Goal: Information Seeking & Learning: Find specific fact

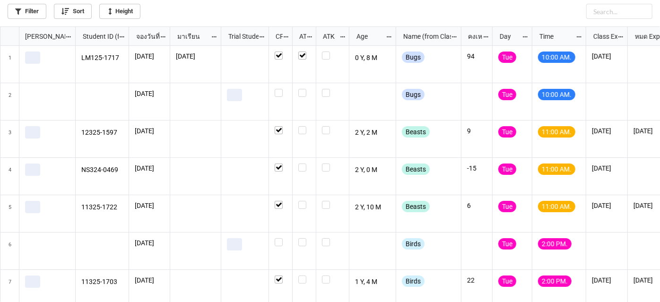
scroll to position [270, 654]
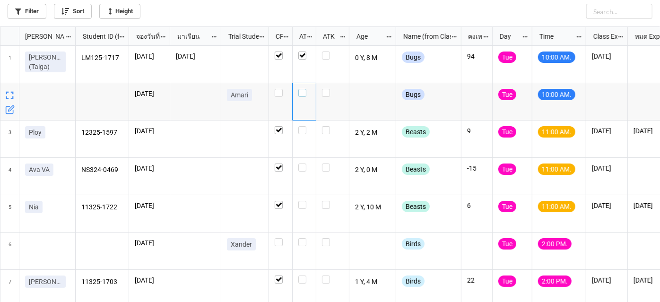
click at [303, 89] on label "grid" at bounding box center [304, 89] width 12 height 0
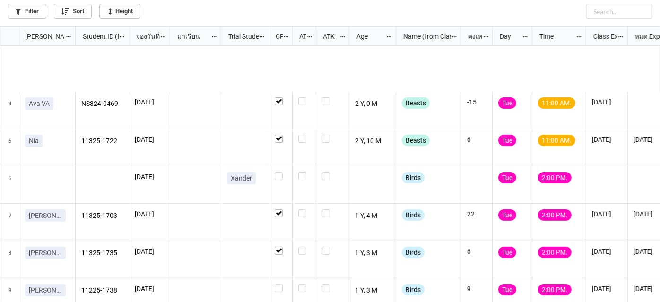
scroll to position [129, 0]
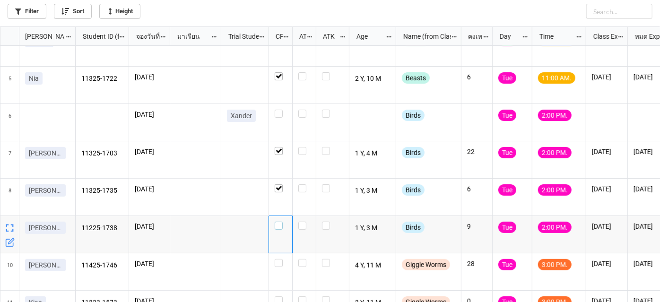
click at [277, 222] on label "grid" at bounding box center [281, 222] width 12 height 0
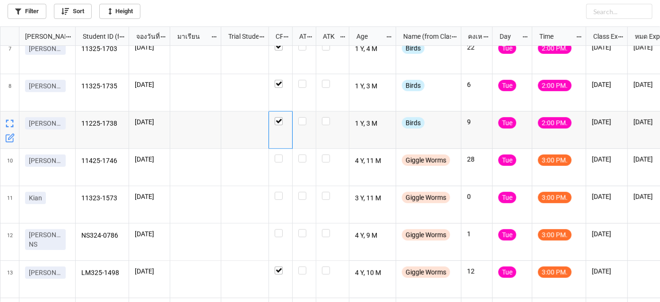
scroll to position [130, 0]
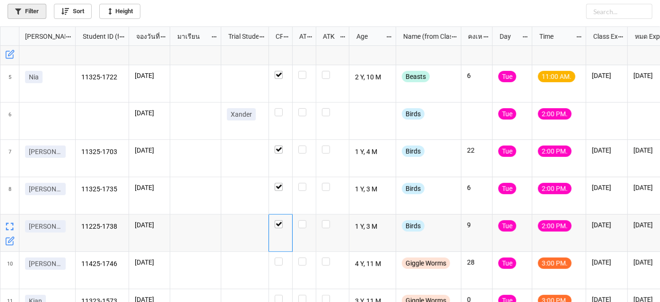
click at [25, 11] on link "Filter" at bounding box center [27, 11] width 39 height 15
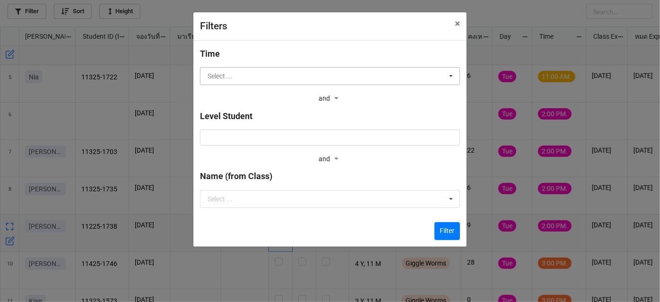
click at [263, 82] on input "text" at bounding box center [330, 76] width 259 height 17
click at [455, 24] on span "×" at bounding box center [457, 23] width 5 height 11
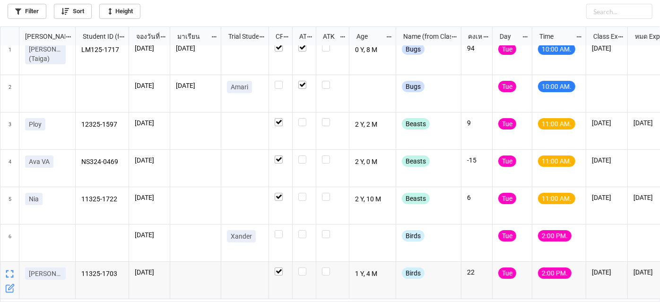
scroll to position [0, 0]
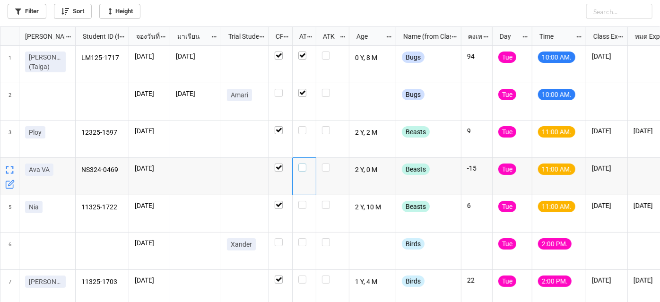
click at [301, 163] on label "grid" at bounding box center [304, 163] width 12 height 0
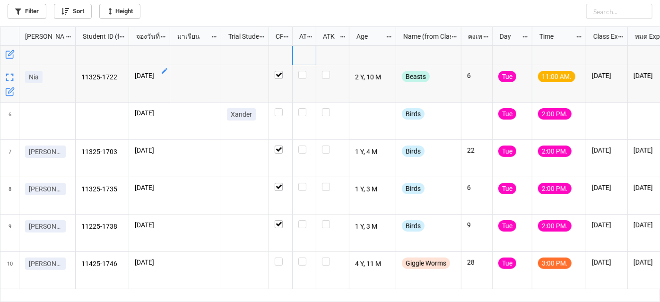
scroll to position [87, 0]
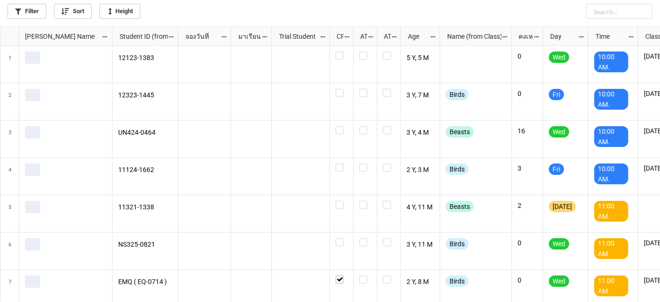
scroll to position [270, 654]
click at [19, 12] on icon at bounding box center [18, 12] width 6 height 6
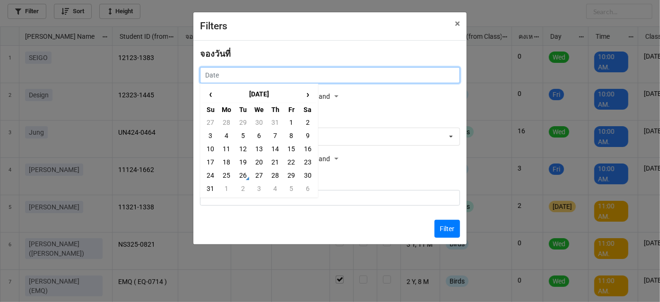
click at [266, 73] on input "text" at bounding box center [330, 75] width 260 height 16
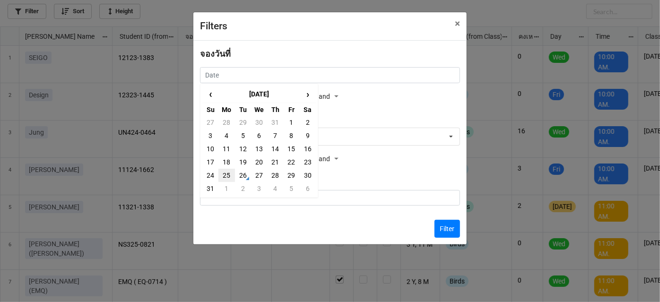
click at [228, 171] on td "25" at bounding box center [226, 175] width 16 height 13
type input "[DATE]"
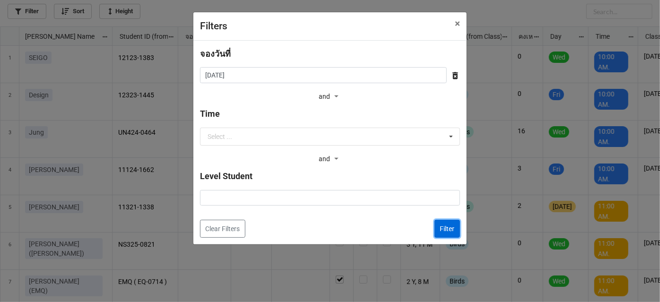
click at [443, 224] on button "Filter" at bounding box center [447, 229] width 26 height 18
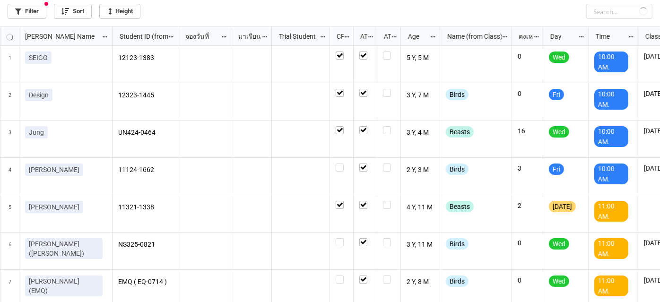
checkbox input "true"
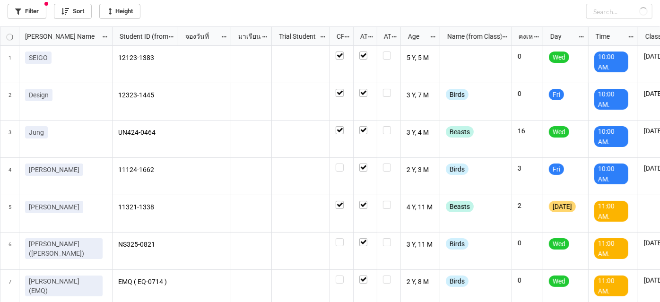
checkbox input "true"
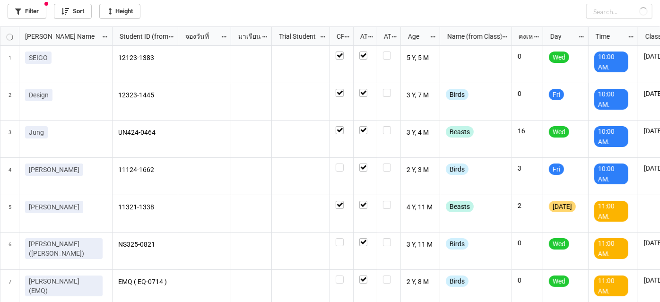
checkbox input "false"
checkbox input "true"
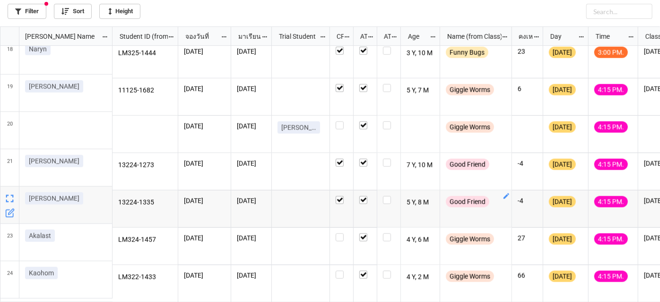
scroll to position [0, 0]
click at [33, 11] on link "Filter" at bounding box center [27, 11] width 39 height 15
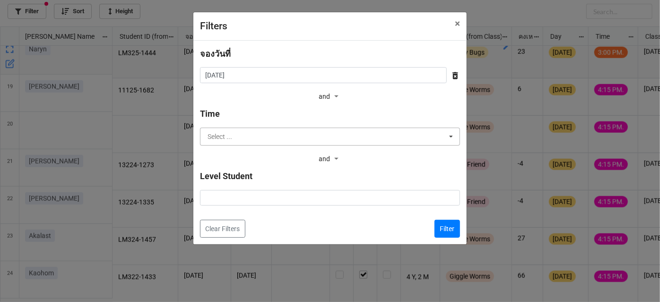
click at [361, 138] on input "text" at bounding box center [330, 136] width 259 height 17
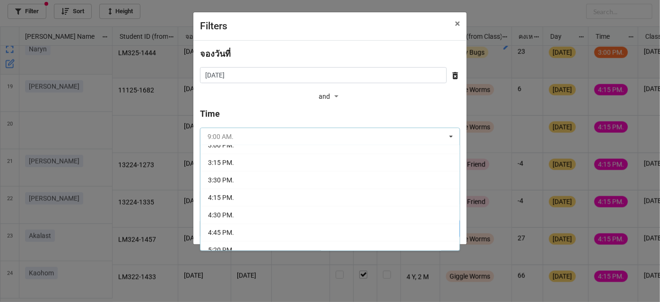
scroll to position [172, 0]
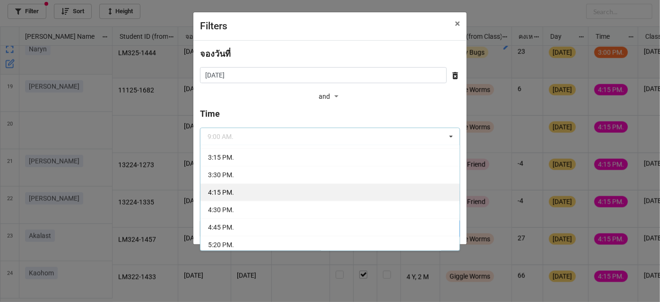
click at [321, 189] on div "4:15 PM." at bounding box center [329, 191] width 259 height 17
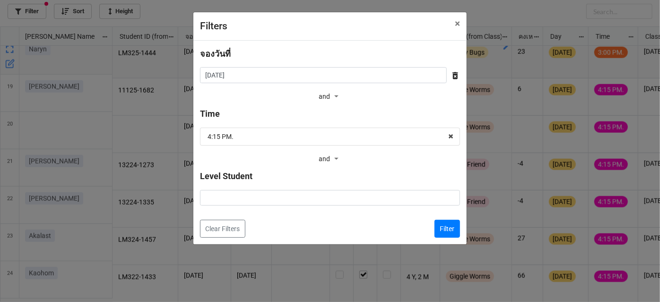
click at [431, 224] on div "Filter" at bounding box center [443, 229] width 33 height 18
click at [439, 226] on button "Filter" at bounding box center [447, 229] width 26 height 18
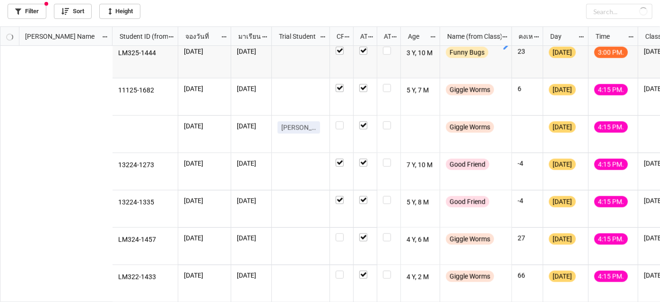
scroll to position [0, 0]
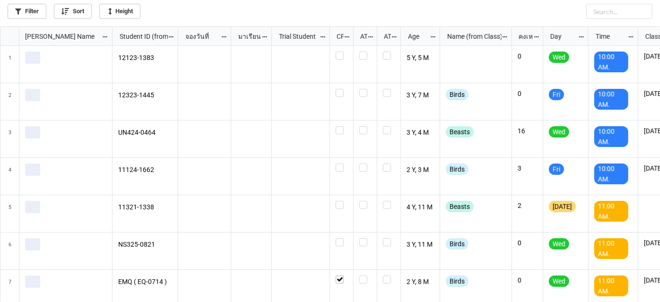
scroll to position [270, 654]
click at [27, 6] on link "Filter" at bounding box center [27, 11] width 39 height 15
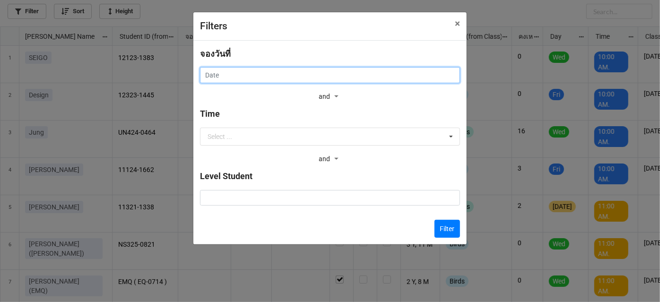
click at [298, 71] on input "text" at bounding box center [330, 75] width 260 height 16
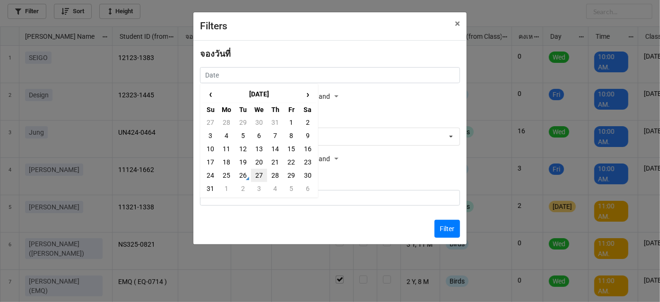
click at [258, 176] on td "27" at bounding box center [259, 175] width 16 height 13
type input "27/8/2025"
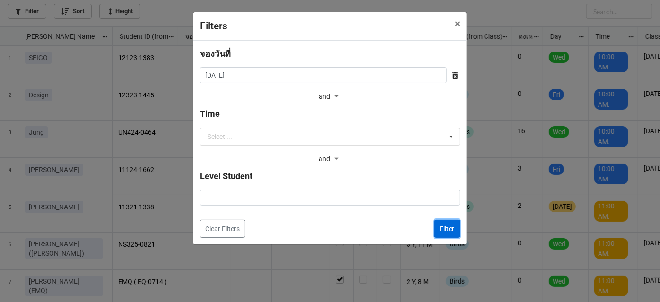
click at [447, 226] on button "Filter" at bounding box center [447, 229] width 26 height 18
click at [447, 226] on div "Beasts" at bounding box center [476, 213] width 72 height 37
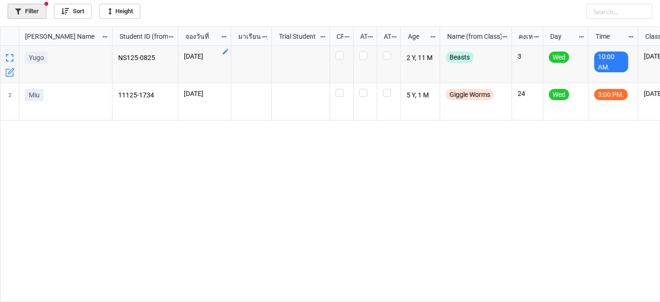
click at [30, 12] on link "Filter" at bounding box center [27, 11] width 39 height 15
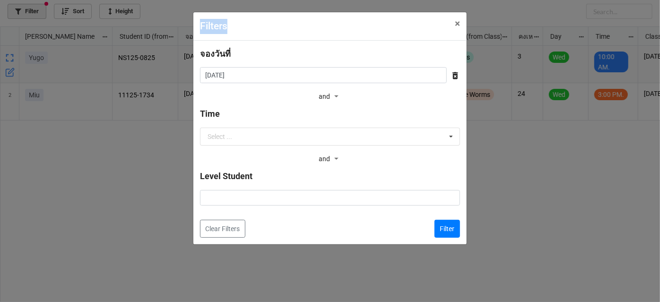
click at [30, 12] on div "Filters × Close จองวันที่ 27/8/2025 ‹ August 2025 › Su Mo Tu We Th Fr Sa 27 28 …" at bounding box center [330, 151] width 660 height 302
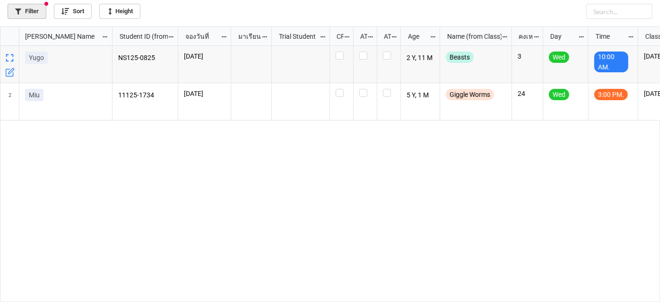
click at [39, 12] on link "Filter" at bounding box center [27, 11] width 39 height 15
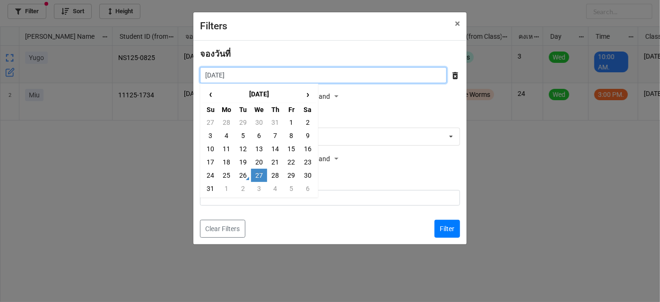
drag, startPoint x: 331, startPoint y: 80, endPoint x: 318, endPoint y: 105, distance: 28.5
click at [331, 84] on div "จองวันที่ 27/8/2025 ‹ August 2025 › Su Mo Tu We Th Fr Sa 27 28 29 30 31 1 2 3 4…" at bounding box center [330, 75] width 260 height 56
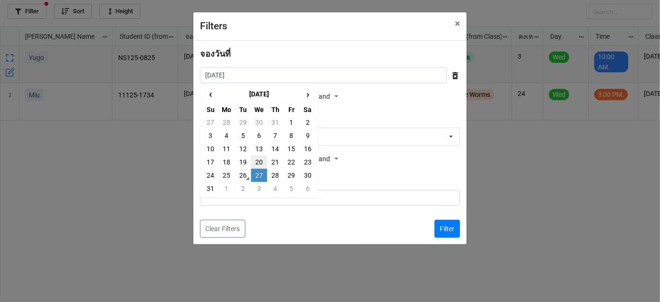
click at [261, 158] on td "20" at bounding box center [259, 161] width 16 height 13
type input "20/8/2025"
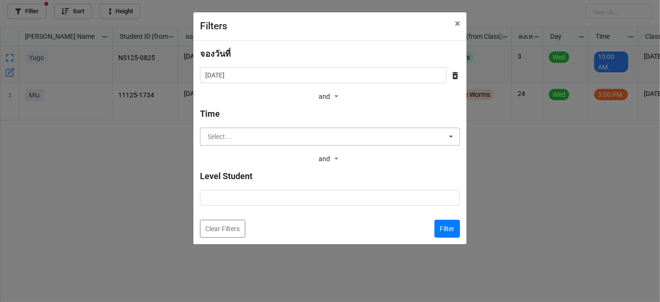
click at [278, 132] on input "text" at bounding box center [330, 136] width 259 height 17
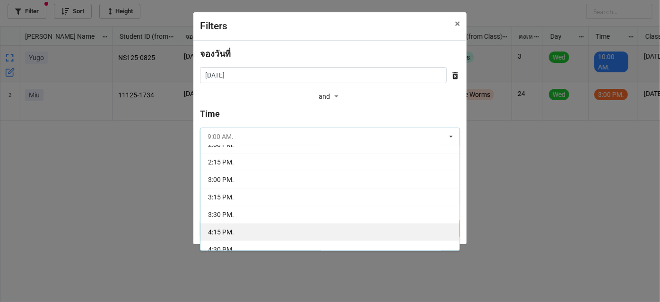
scroll to position [147, 0]
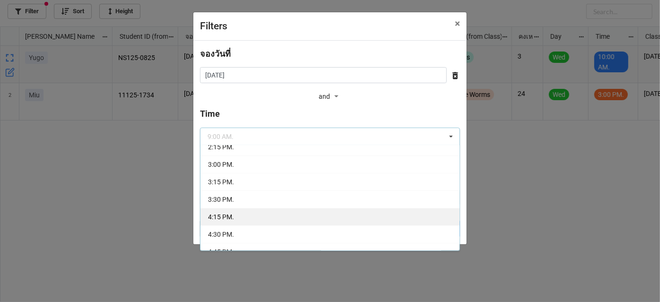
click at [282, 214] on div "4:15 PM." at bounding box center [329, 216] width 259 height 17
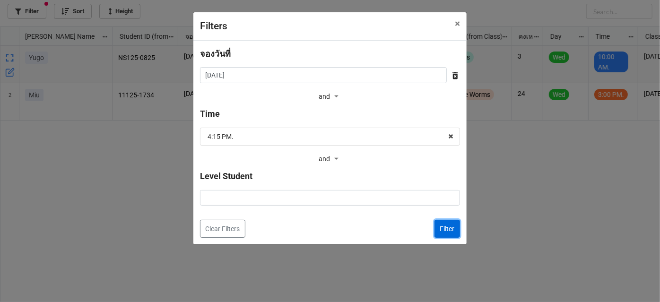
click at [436, 232] on button "Filter" at bounding box center [447, 229] width 26 height 18
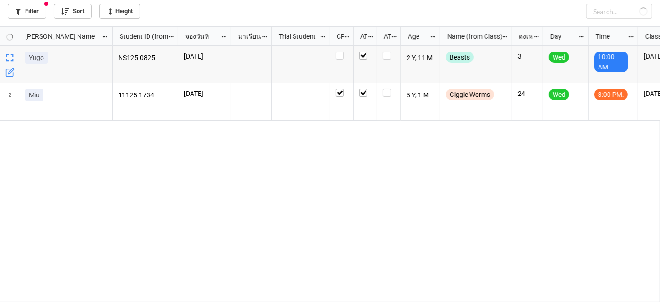
checkbox input "true"
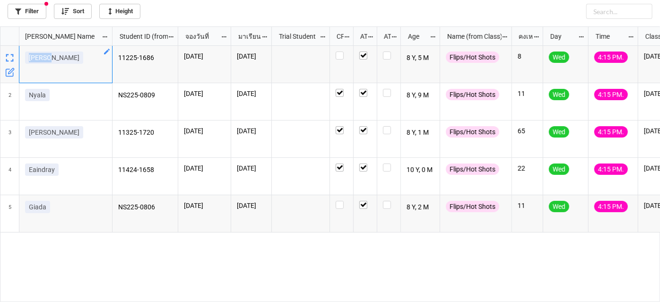
drag, startPoint x: 49, startPoint y: 58, endPoint x: 28, endPoint y: 57, distance: 20.8
click at [28, 57] on div "Eloise" at bounding box center [65, 60] width 81 height 16
copy p "Eloise"
click at [41, 66] on div "Eloise" at bounding box center [65, 60] width 81 height 16
drag, startPoint x: 55, startPoint y: 59, endPoint x: 27, endPoint y: 60, distance: 27.4
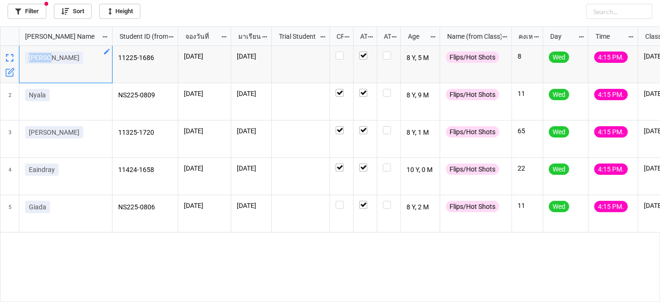
click at [27, 60] on div "Eloise" at bounding box center [65, 60] width 81 height 16
copy p "Eloise"
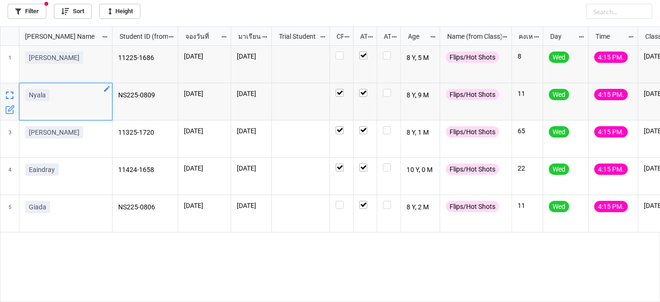
click at [54, 96] on div "Nyala" at bounding box center [65, 97] width 81 height 16
drag, startPoint x: 52, startPoint y: 96, endPoint x: 27, endPoint y: 95, distance: 24.1
click at [27, 95] on div "Nyala" at bounding box center [65, 97] width 81 height 16
copy p "Nyala"
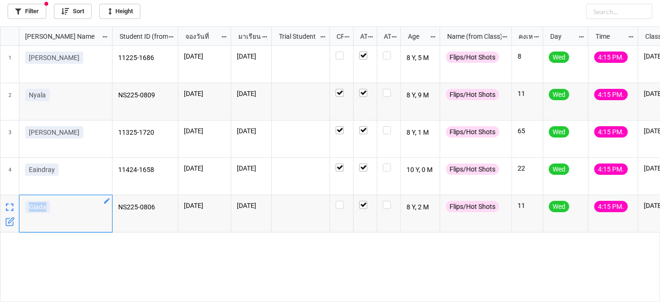
drag, startPoint x: 51, startPoint y: 210, endPoint x: 28, endPoint y: 209, distance: 22.7
click at [28, 209] on div "Giada" at bounding box center [65, 209] width 81 height 16
copy p "Giada"
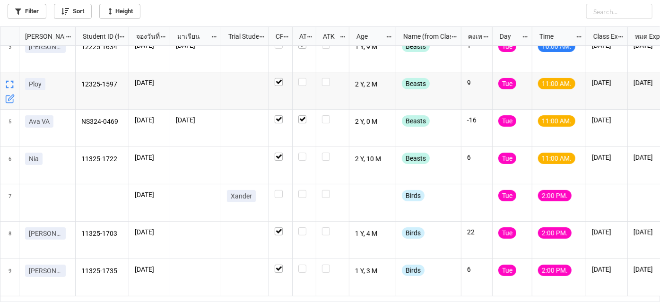
scroll to position [43, 0]
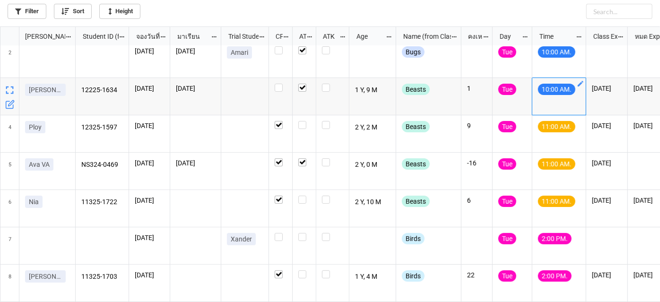
click at [581, 84] on icon "grid" at bounding box center [580, 84] width 8 height 8
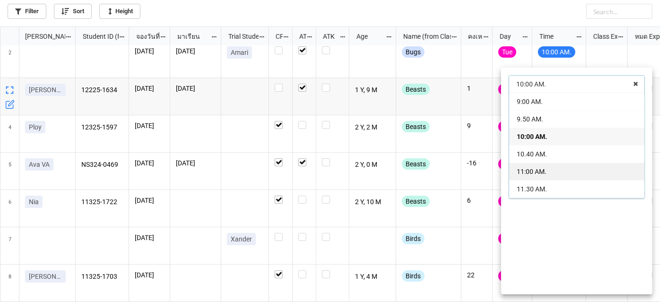
click at [547, 168] on div "11:00 AM." at bounding box center [576, 171] width 135 height 17
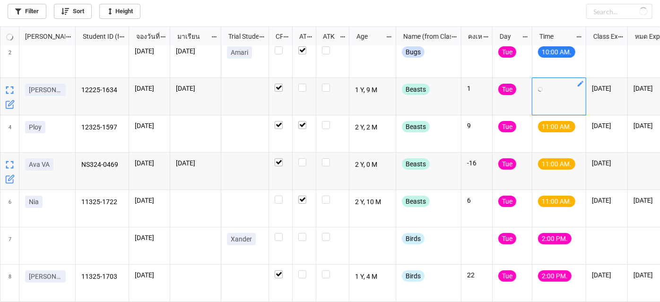
checkbox input "true"
checkbox input "false"
checkbox input "true"
checkbox input "false"
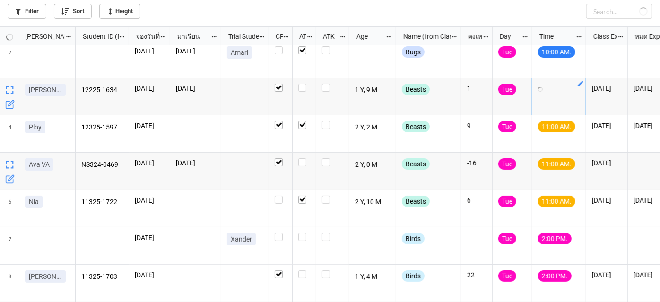
checkbox input "true"
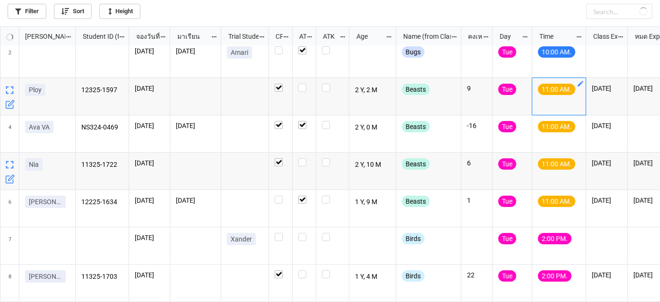
checkbox input "true"
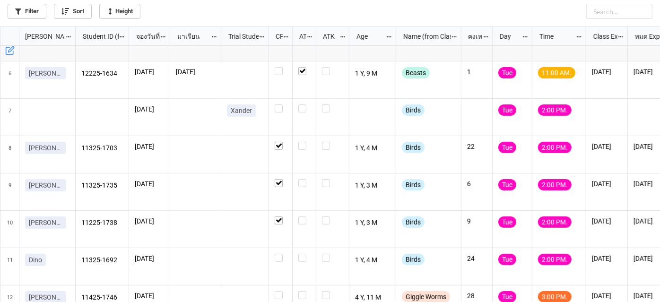
scroll to position [172, 0]
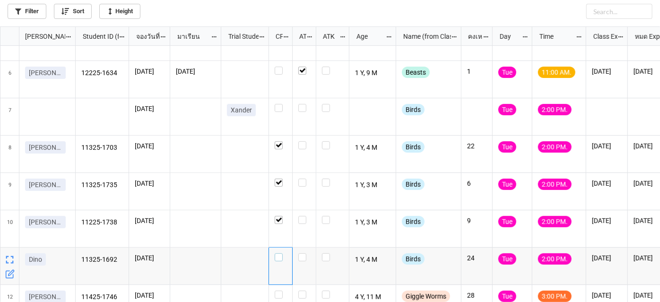
click at [281, 253] on label "grid" at bounding box center [281, 253] width 12 height 0
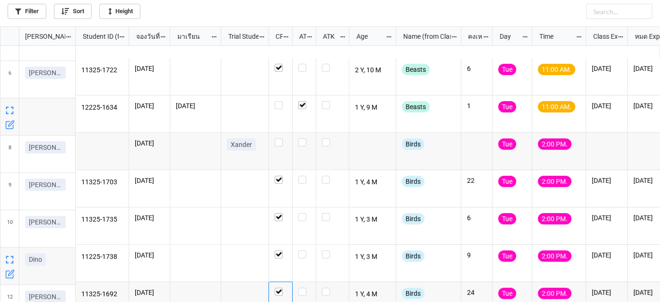
scroll to position [86, 0]
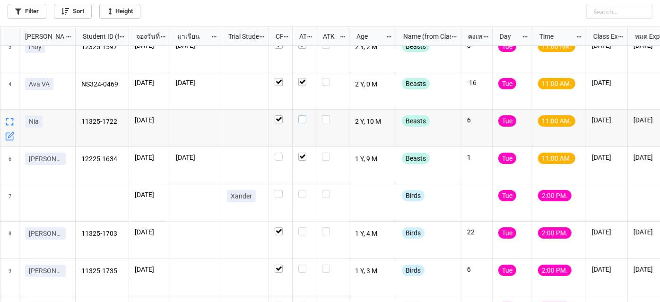
click at [305, 115] on label "grid" at bounding box center [304, 115] width 12 height 0
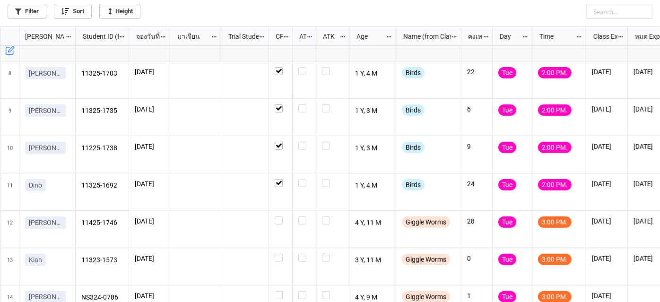
scroll to position [258, 0]
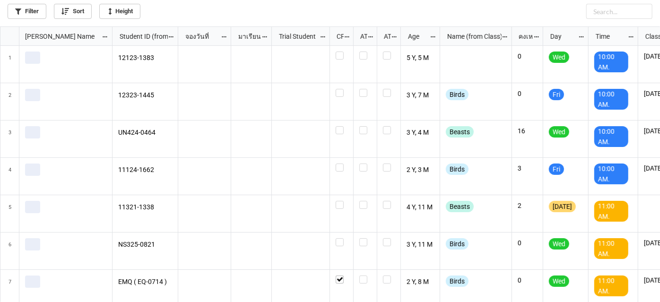
scroll to position [270, 654]
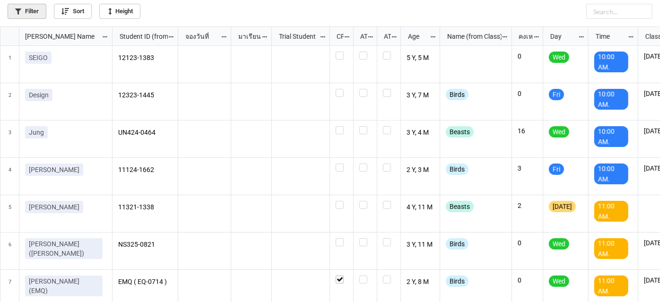
click at [15, 17] on link "Filter" at bounding box center [27, 11] width 39 height 15
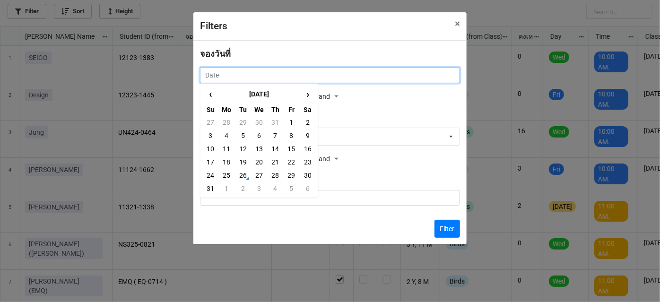
click at [267, 75] on input "text" at bounding box center [330, 75] width 260 height 16
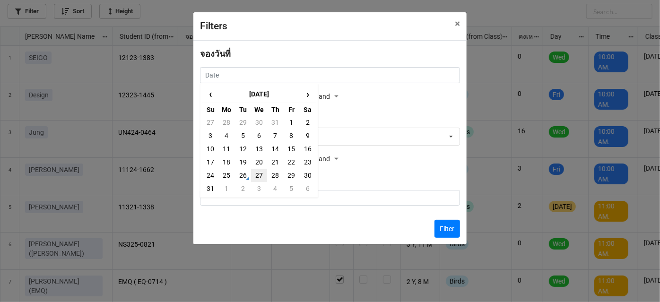
click at [260, 172] on td "27" at bounding box center [259, 175] width 16 height 13
type input "27/8/2025"
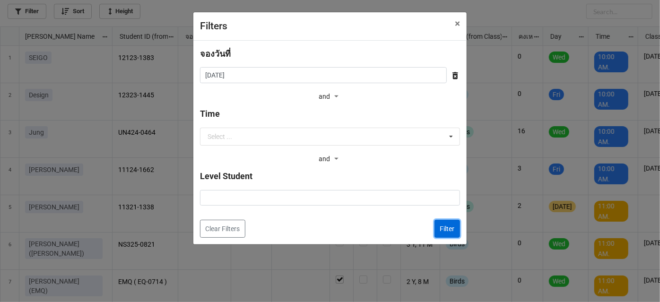
click at [451, 224] on button "Filter" at bounding box center [447, 229] width 26 height 18
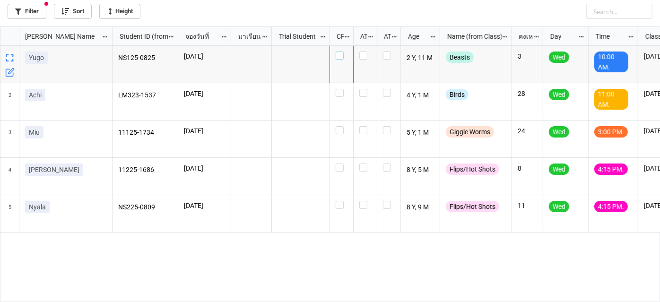
click at [337, 52] on label "grid" at bounding box center [341, 52] width 12 height 0
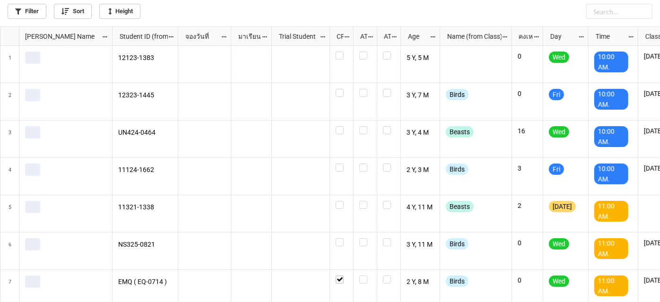
scroll to position [270, 654]
click at [34, 5] on link "Filter" at bounding box center [27, 11] width 39 height 15
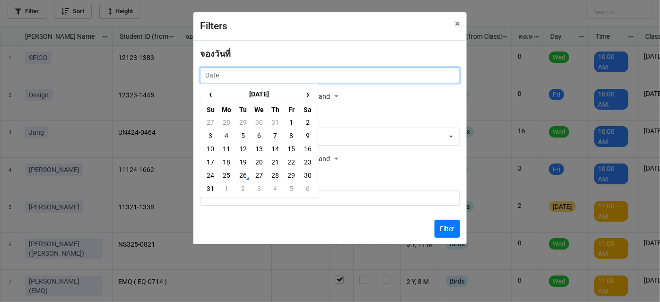
click at [252, 77] on input "text" at bounding box center [330, 75] width 260 height 16
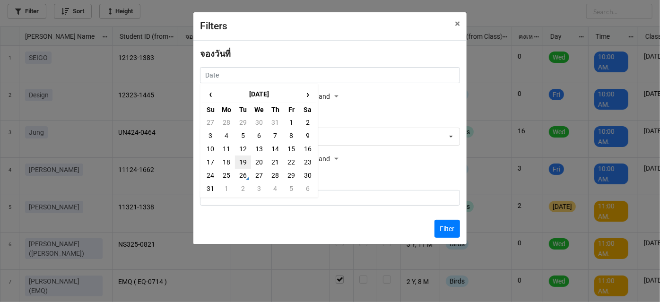
click at [243, 163] on td "19" at bounding box center [243, 161] width 16 height 13
type input "[DATE]"
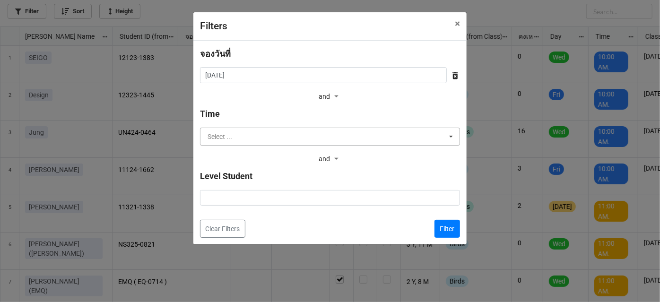
click at [249, 136] on input "text" at bounding box center [330, 136] width 259 height 17
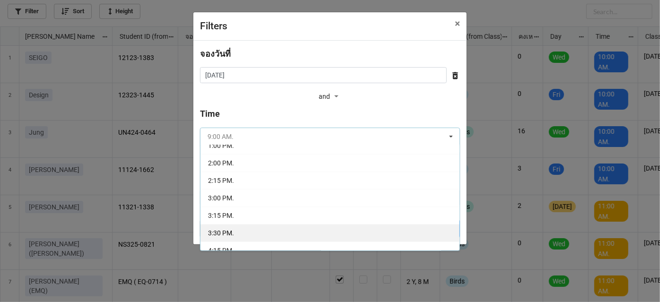
scroll to position [129, 0]
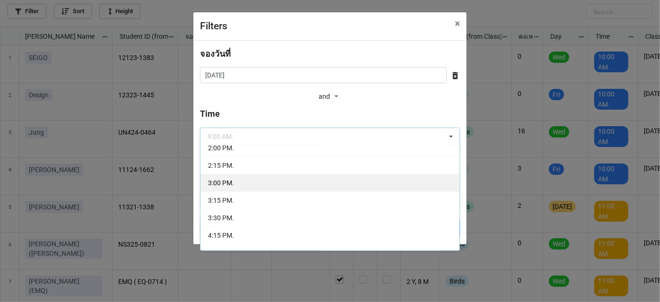
click at [251, 180] on div "3:00 PM." at bounding box center [329, 182] width 259 height 17
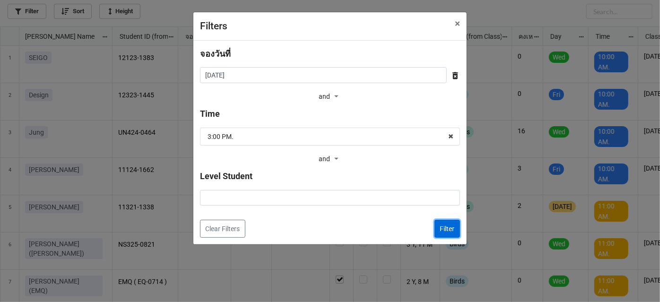
click at [456, 229] on button "Filter" at bounding box center [447, 229] width 26 height 18
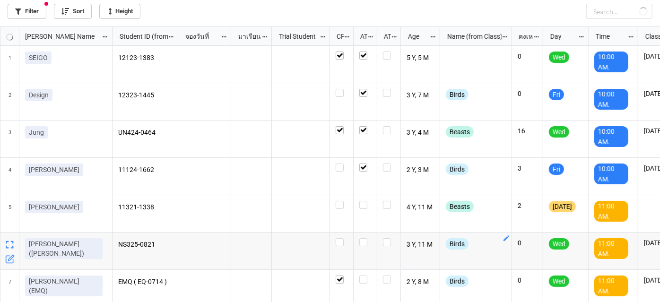
checkbox input "true"
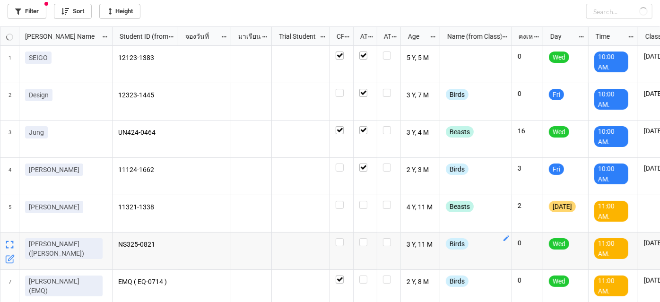
checkbox input "true"
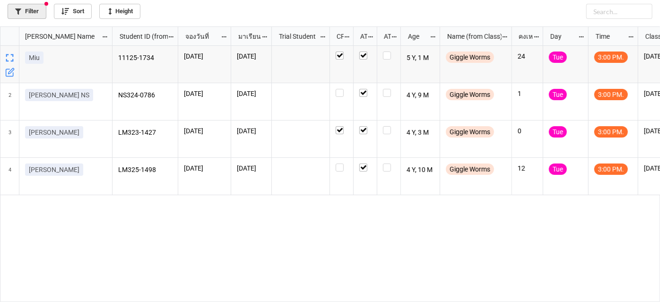
click at [31, 7] on link "Filter" at bounding box center [27, 11] width 39 height 15
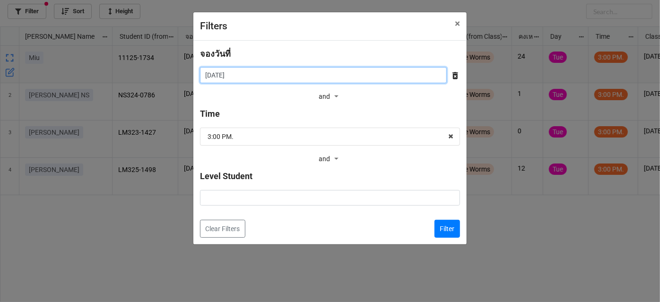
drag, startPoint x: 424, startPoint y: 70, endPoint x: 420, endPoint y: 77, distance: 7.7
click at [422, 73] on input "[DATE]" at bounding box center [323, 75] width 247 height 16
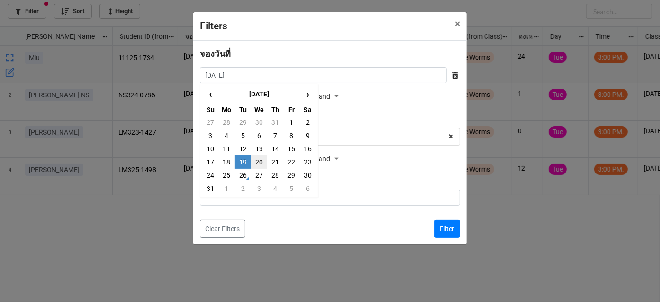
click at [259, 158] on td "20" at bounding box center [259, 161] width 16 height 13
type input "[DATE]"
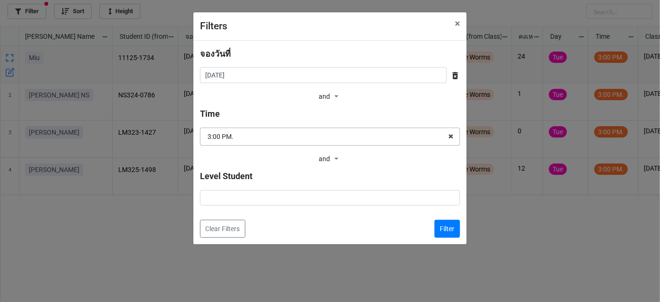
click at [316, 142] on input "text" at bounding box center [330, 136] width 259 height 17
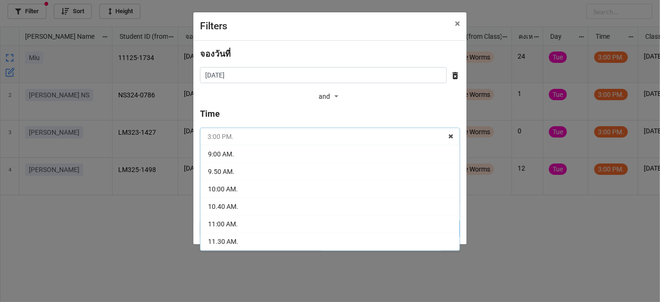
scroll to position [68, 0]
click at [452, 137] on icon at bounding box center [450, 136] width 15 height 17
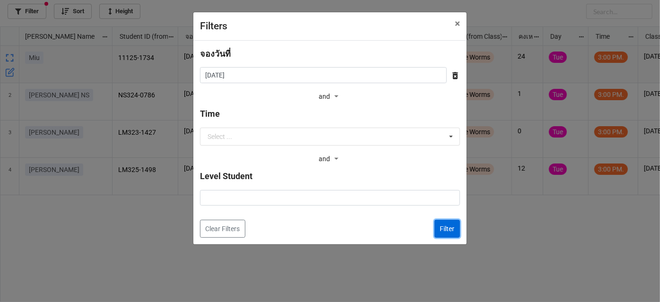
click at [450, 226] on button "Filter" at bounding box center [447, 229] width 26 height 18
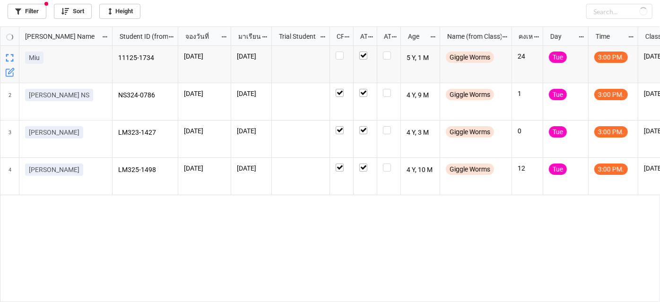
checkbox input "false"
checkbox input "true"
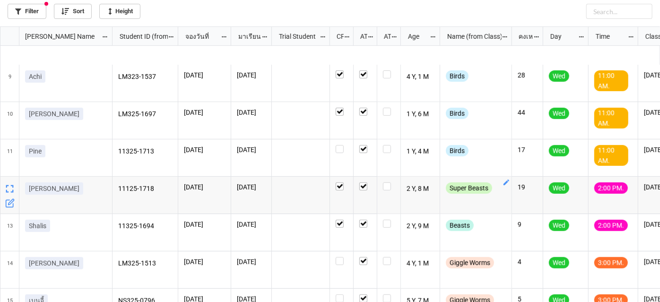
scroll to position [300, 0]
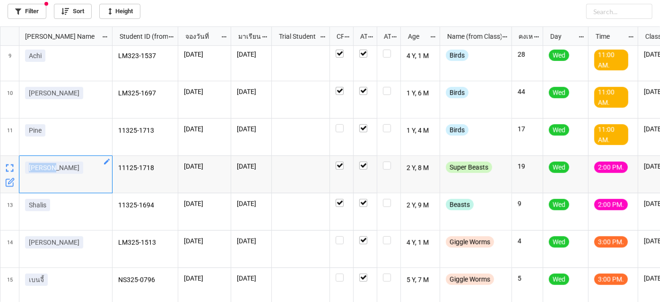
drag, startPoint x: 67, startPoint y: 171, endPoint x: 28, endPoint y: 167, distance: 38.5
click at [28, 167] on div "[PERSON_NAME]" at bounding box center [65, 170] width 81 height 16
copy p "[PERSON_NAME]"
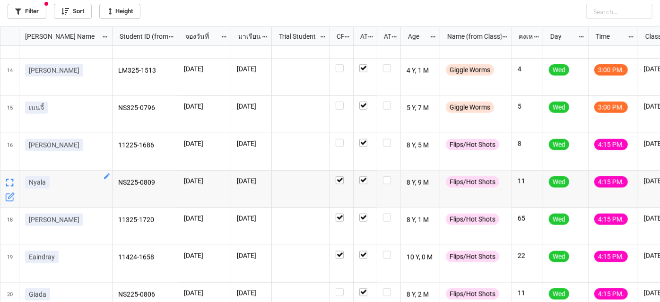
scroll to position [0, 0]
